Goal: Task Accomplishment & Management: Manage account settings

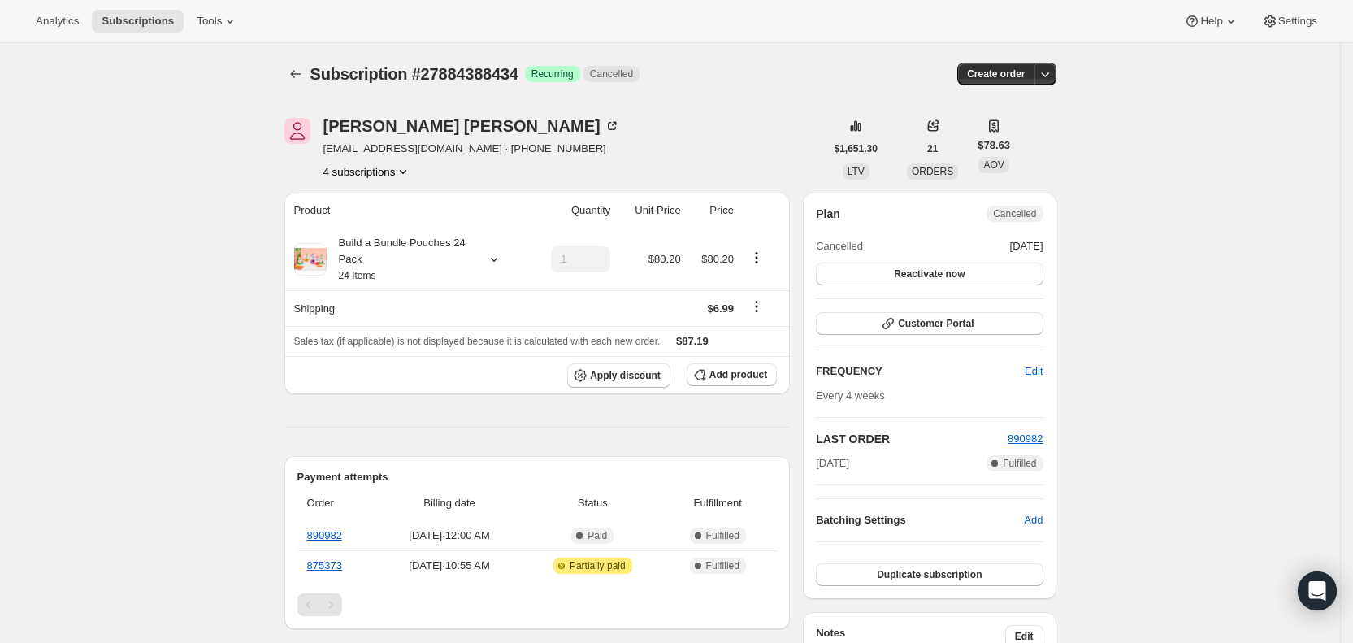
scroll to position [599, 0]
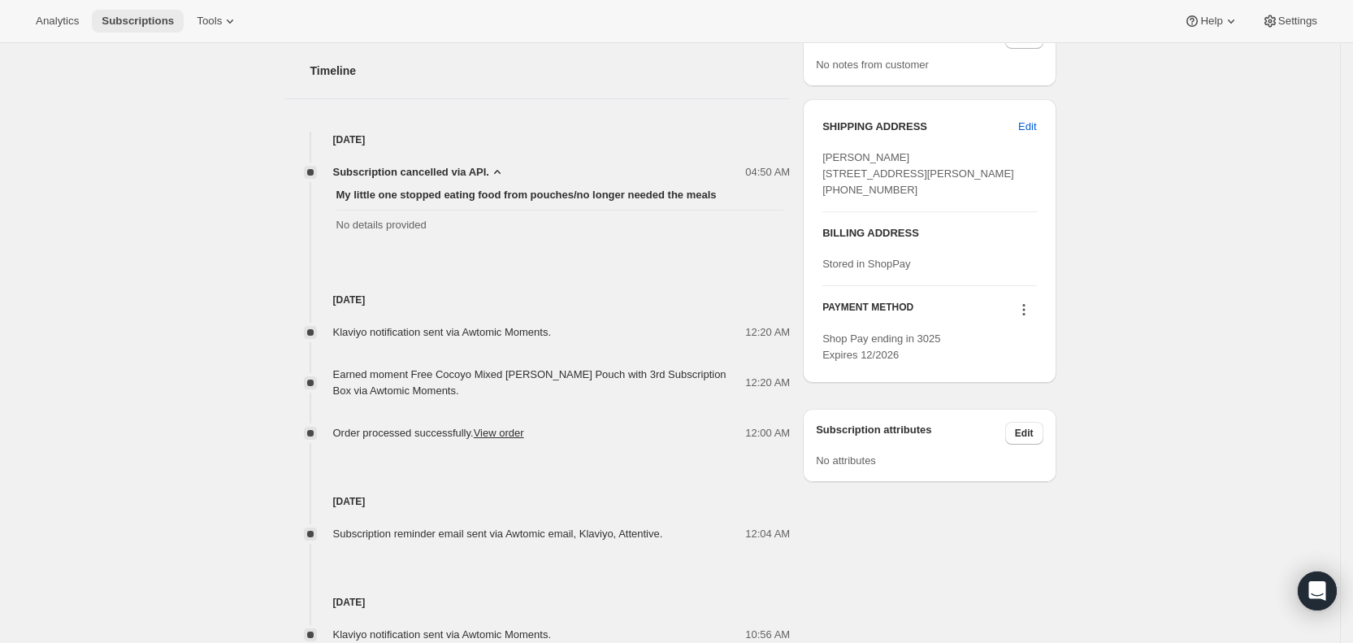
click at [132, 17] on span "Subscriptions" at bounding box center [138, 21] width 72 height 13
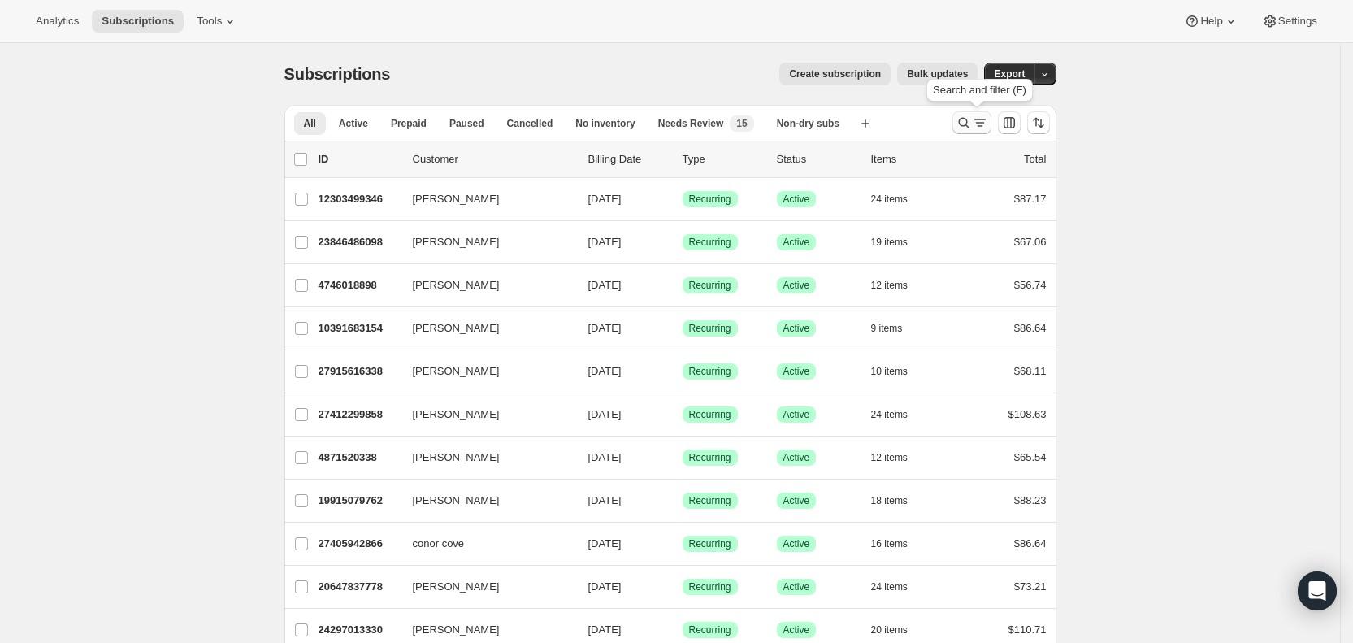
click at [972, 124] on icon "Search and filter results" at bounding box center [964, 123] width 16 height 16
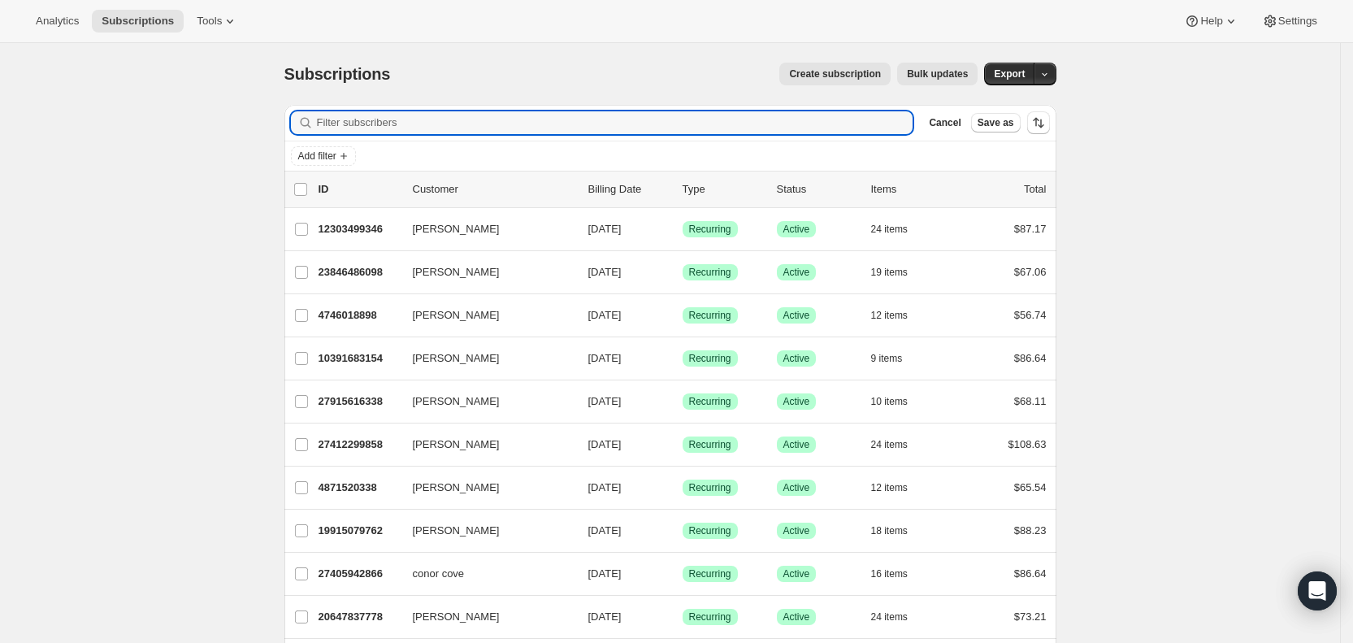
paste input "[EMAIL_ADDRESS][DOMAIN_NAME]"
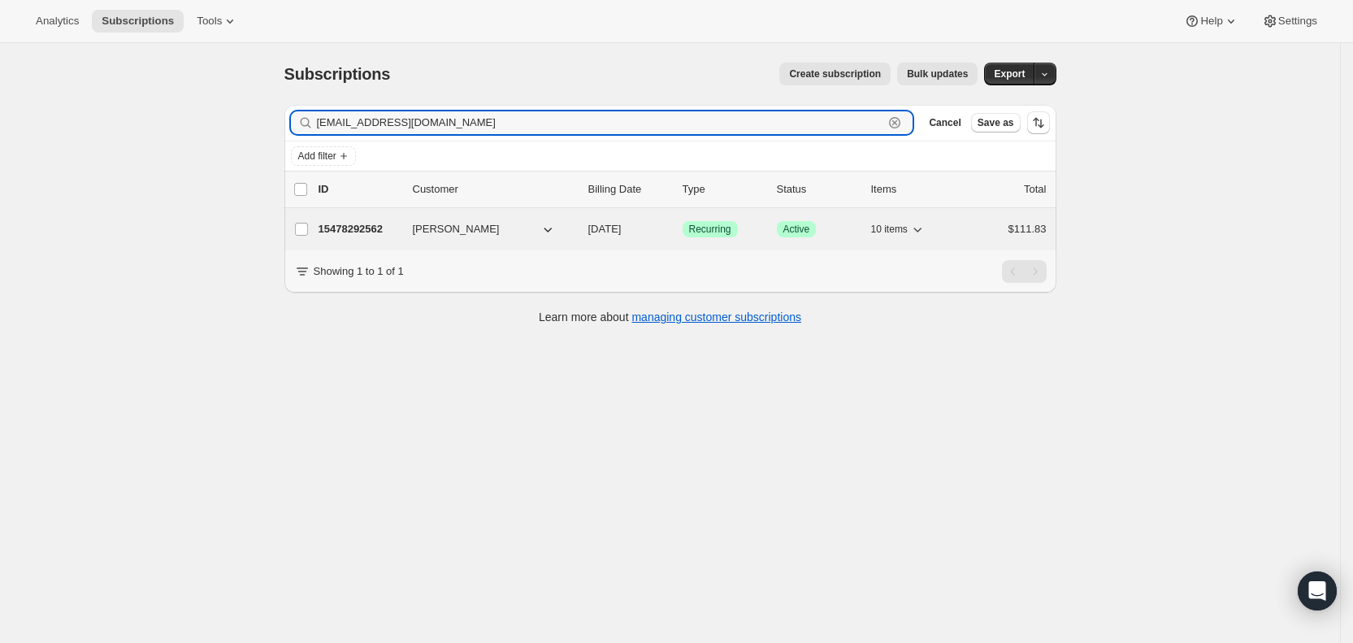
type input "[EMAIL_ADDRESS][DOMAIN_NAME]"
click at [622, 228] on span "[DATE]" at bounding box center [604, 229] width 33 height 12
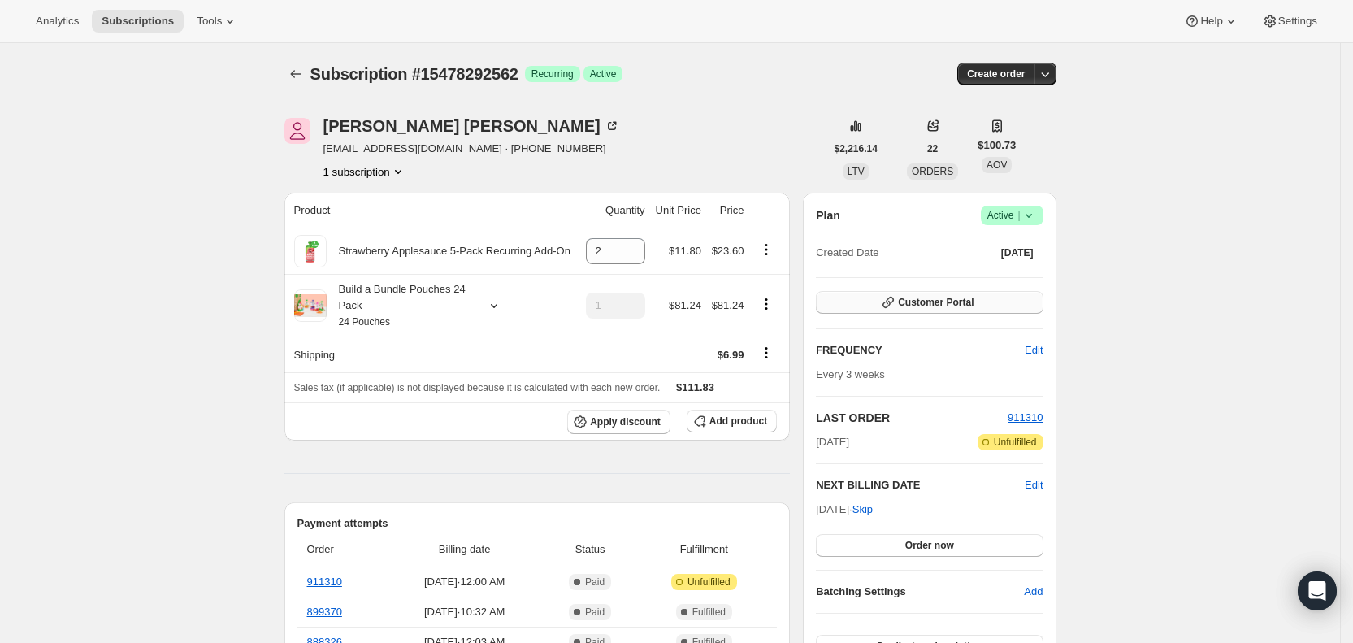
click at [1003, 303] on button "Customer Portal" at bounding box center [929, 302] width 227 height 23
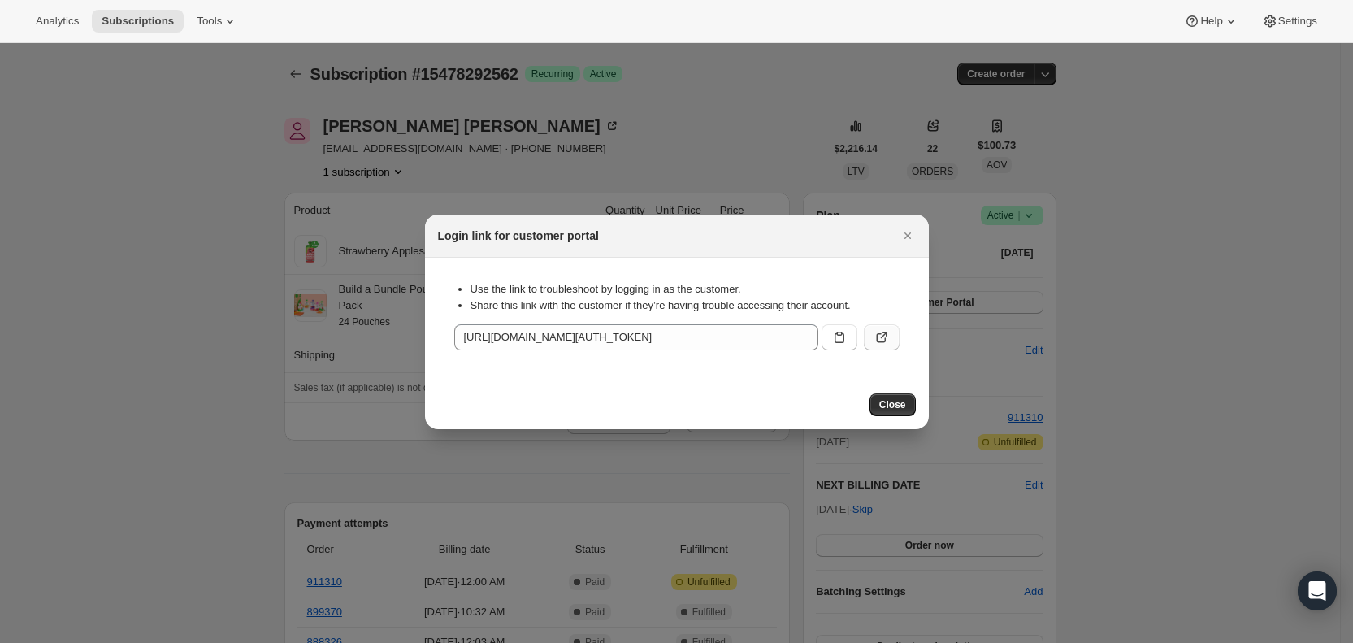
click at [878, 329] on icon ":r21k:" at bounding box center [881, 337] width 16 height 16
click at [909, 238] on icon "Close" at bounding box center [907, 236] width 16 height 16
